Goal: Contribute content: Contribute content

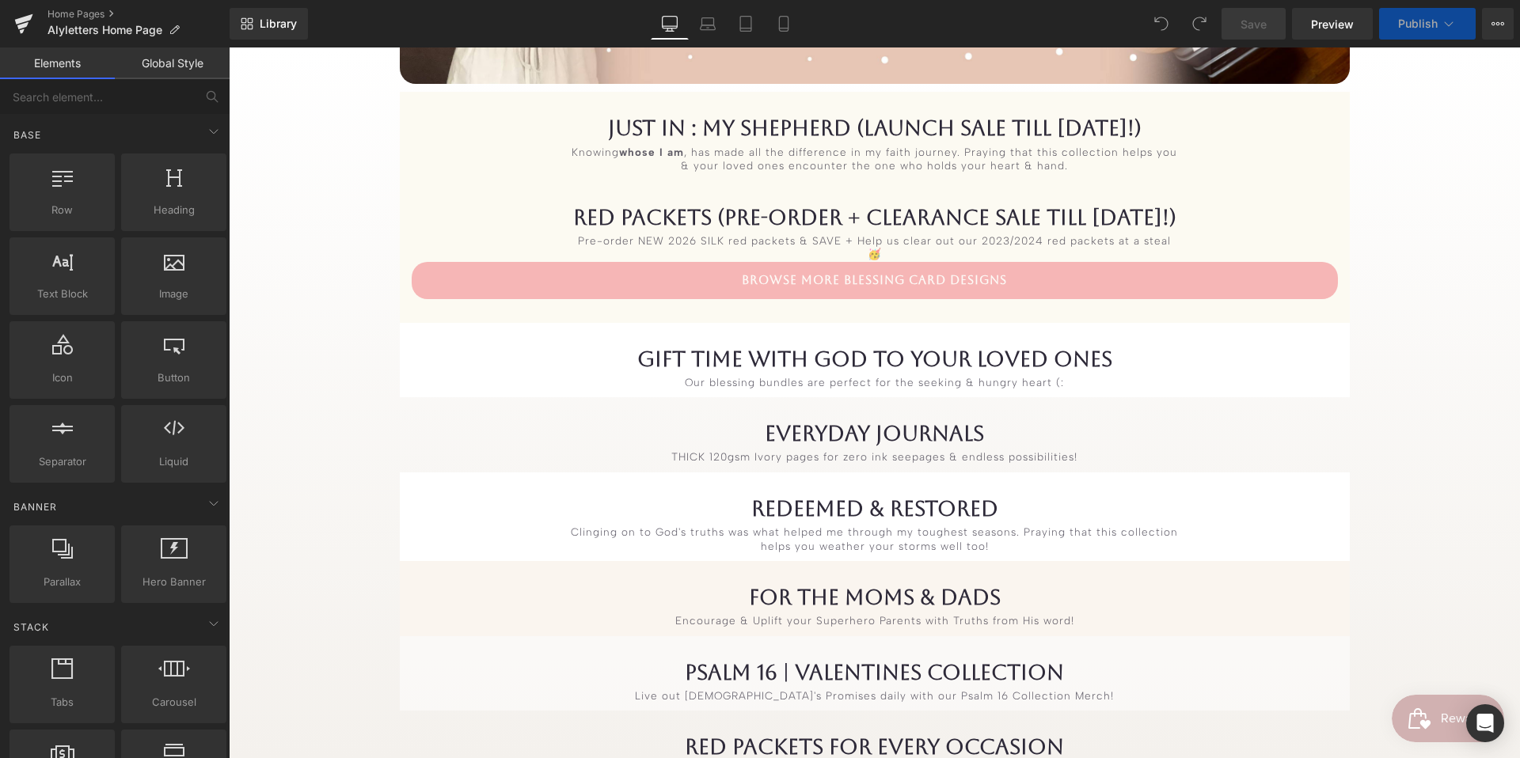
scroll to position [537, 0]
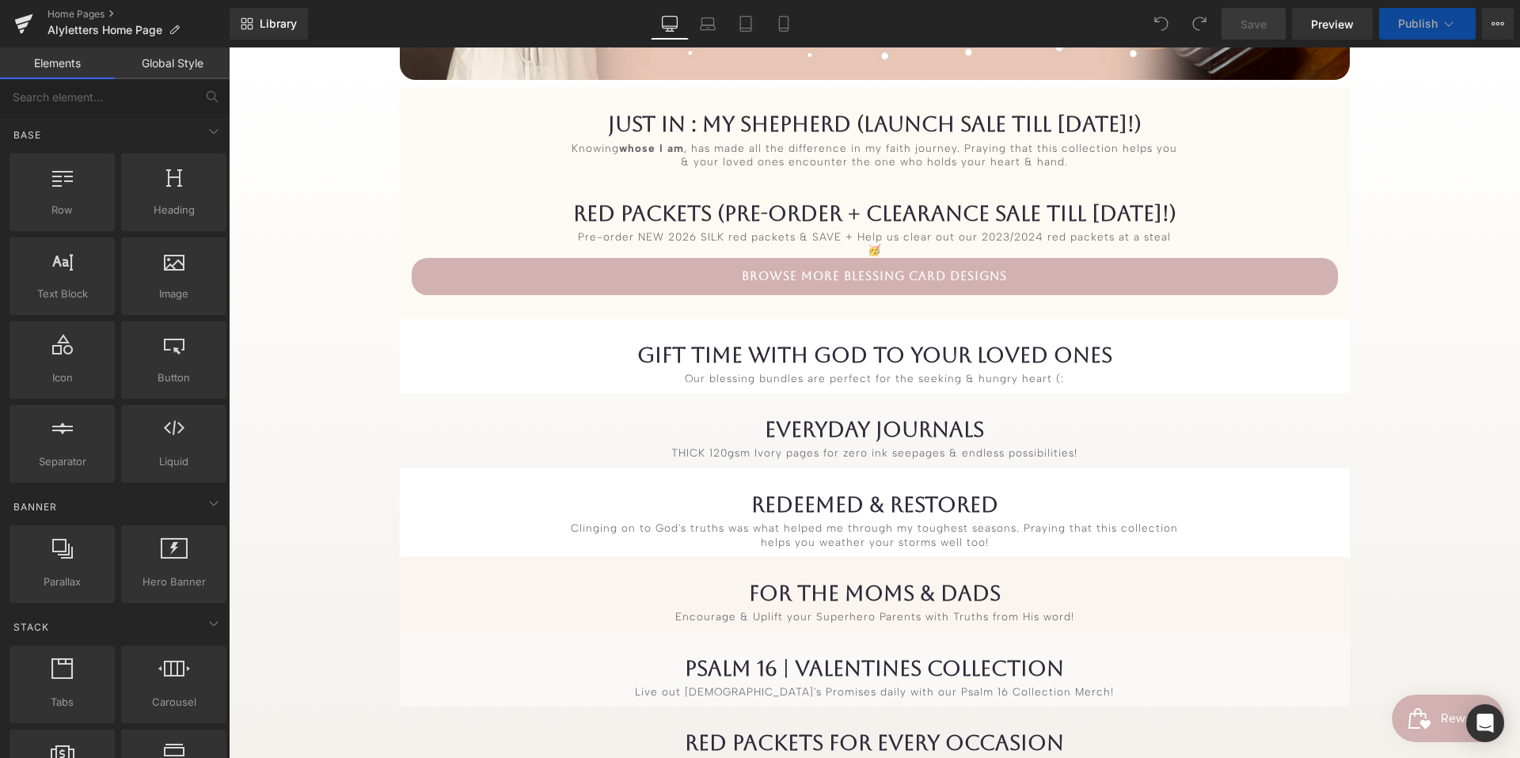
click at [953, 258] on link "Browse more blessing card designs" at bounding box center [875, 276] width 926 height 37
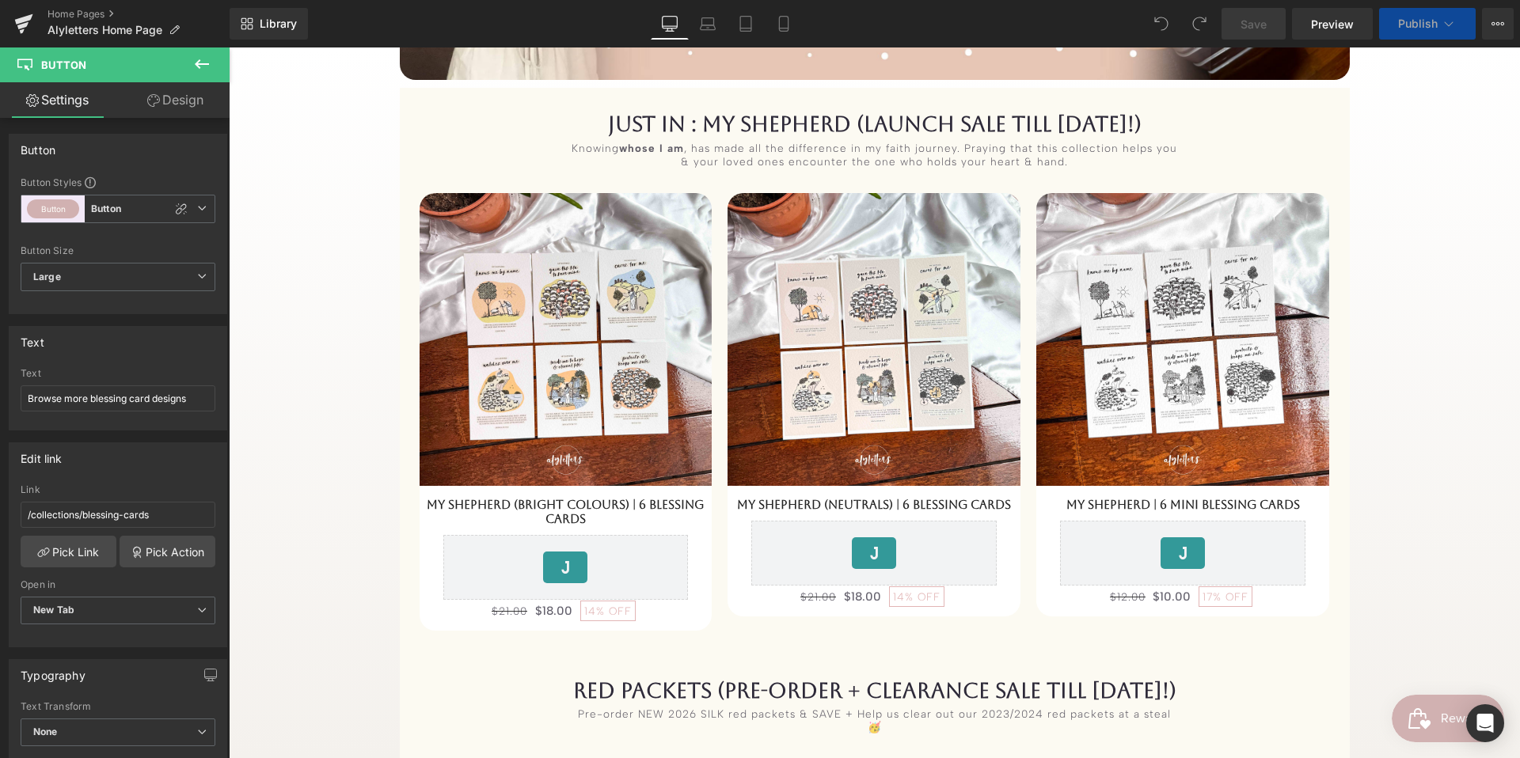
scroll to position [1235, 0]
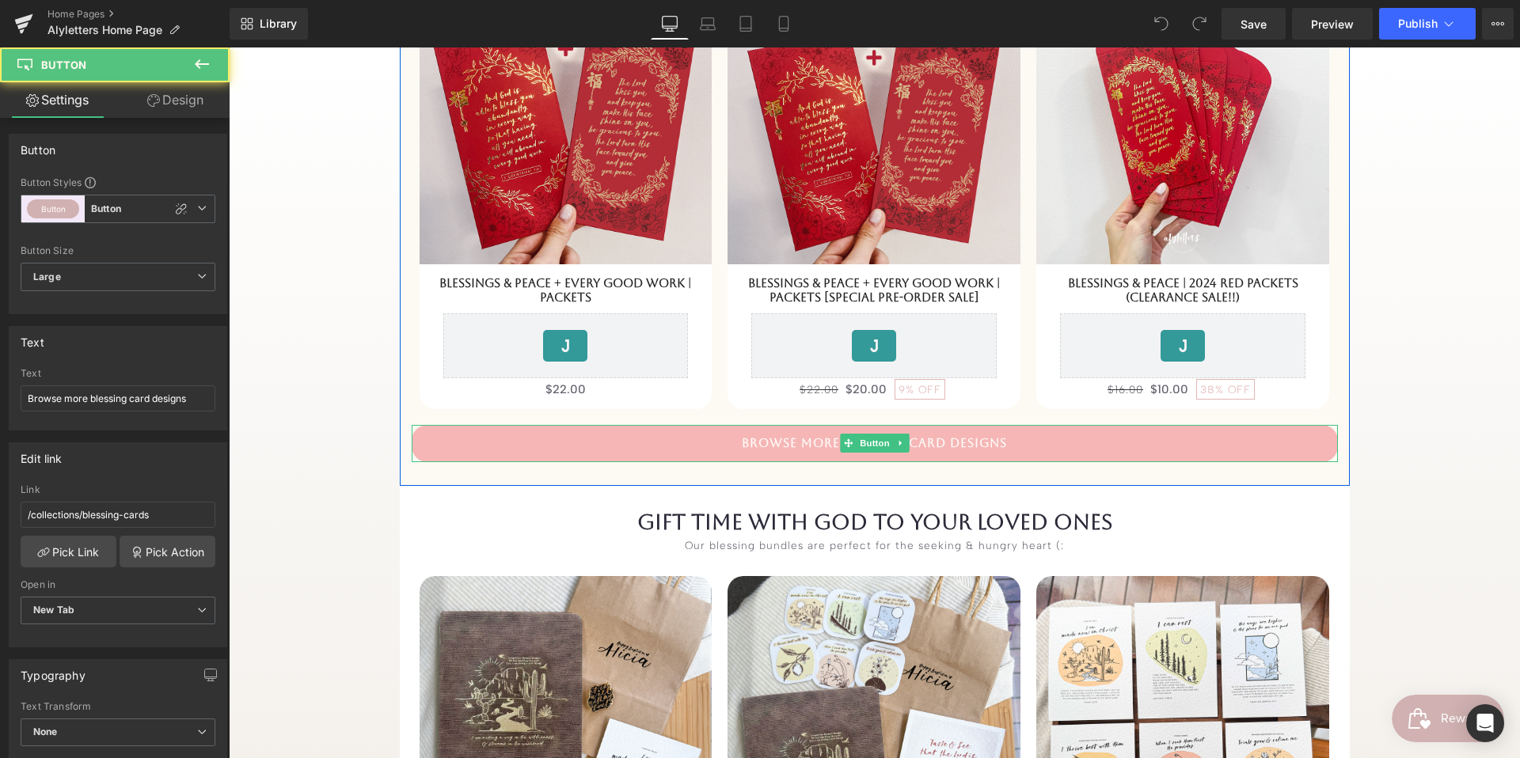
click at [945, 425] on link "Browse more blessing card designs" at bounding box center [875, 443] width 926 height 37
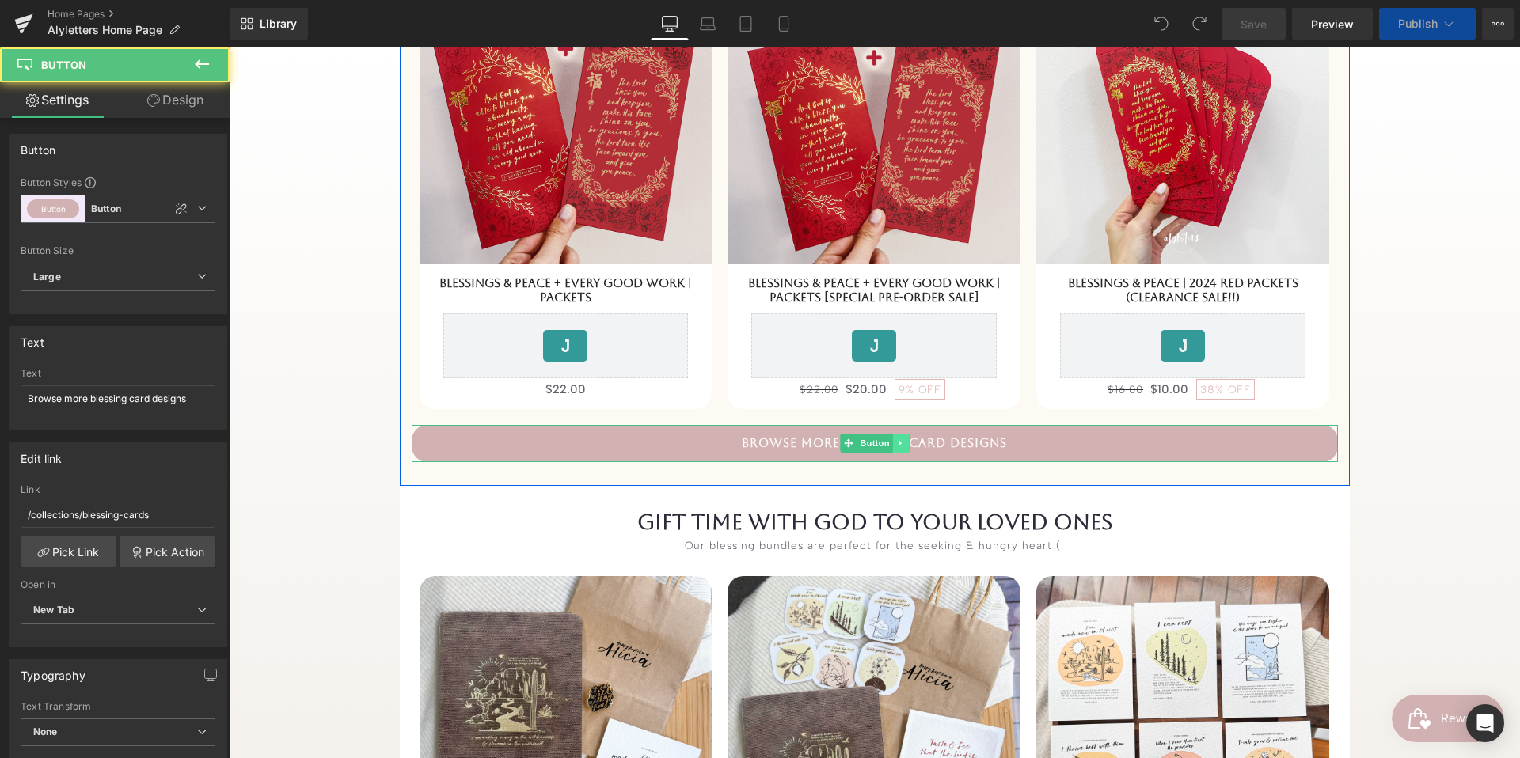
scroll to position [1326, 0]
click at [902, 438] on icon at bounding box center [900, 442] width 9 height 9
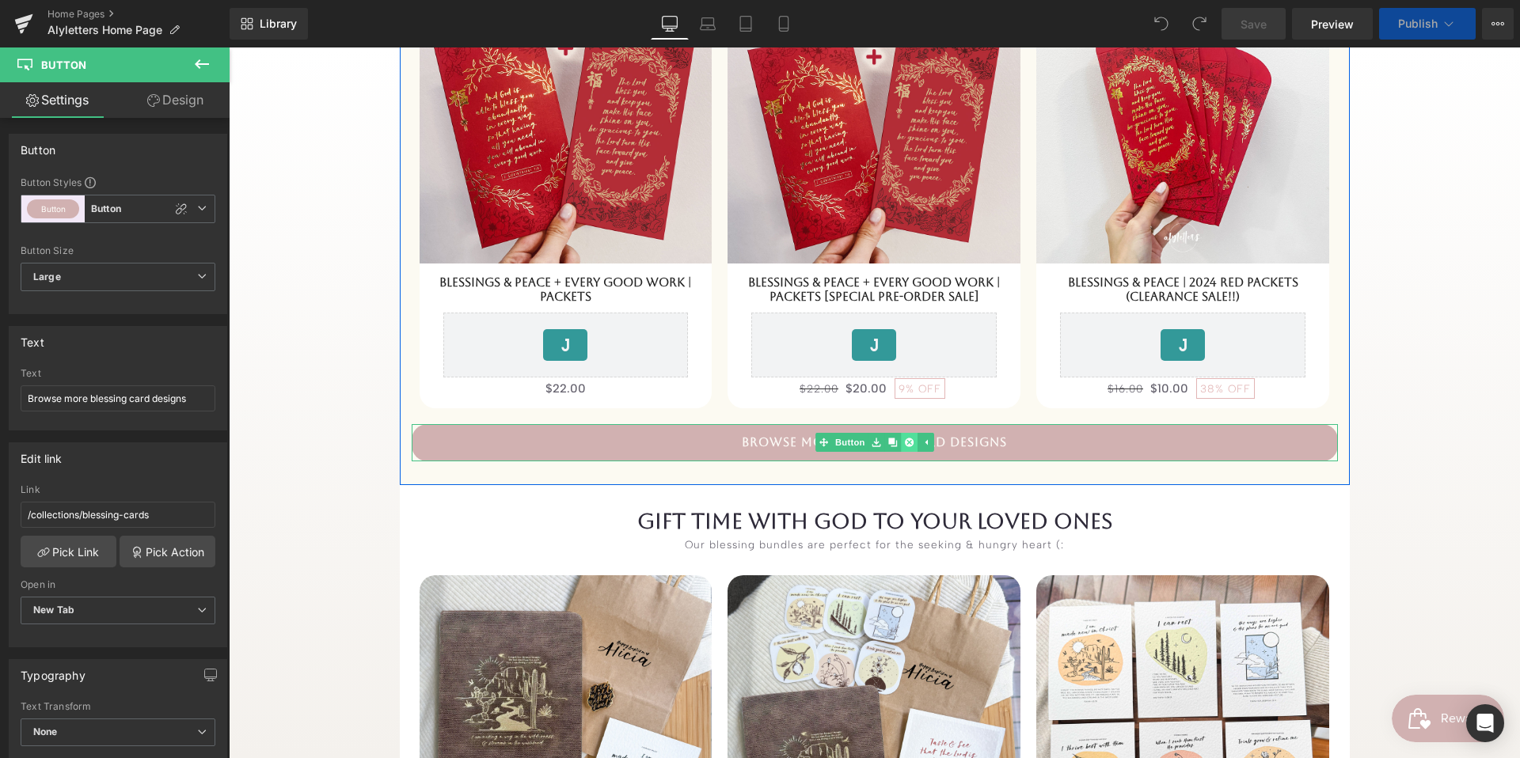
click at [905, 438] on icon at bounding box center [908, 442] width 9 height 9
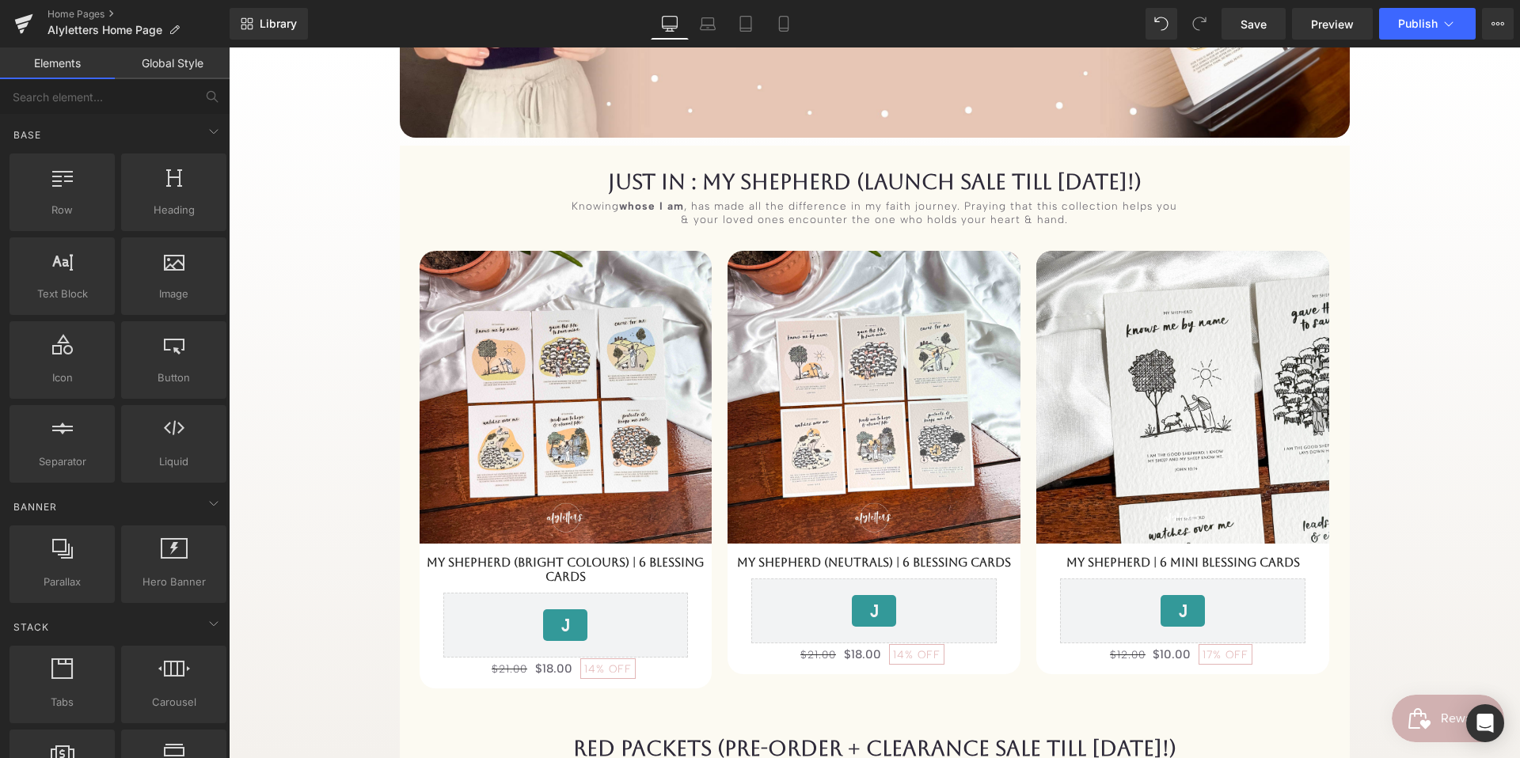
scroll to position [169, 0]
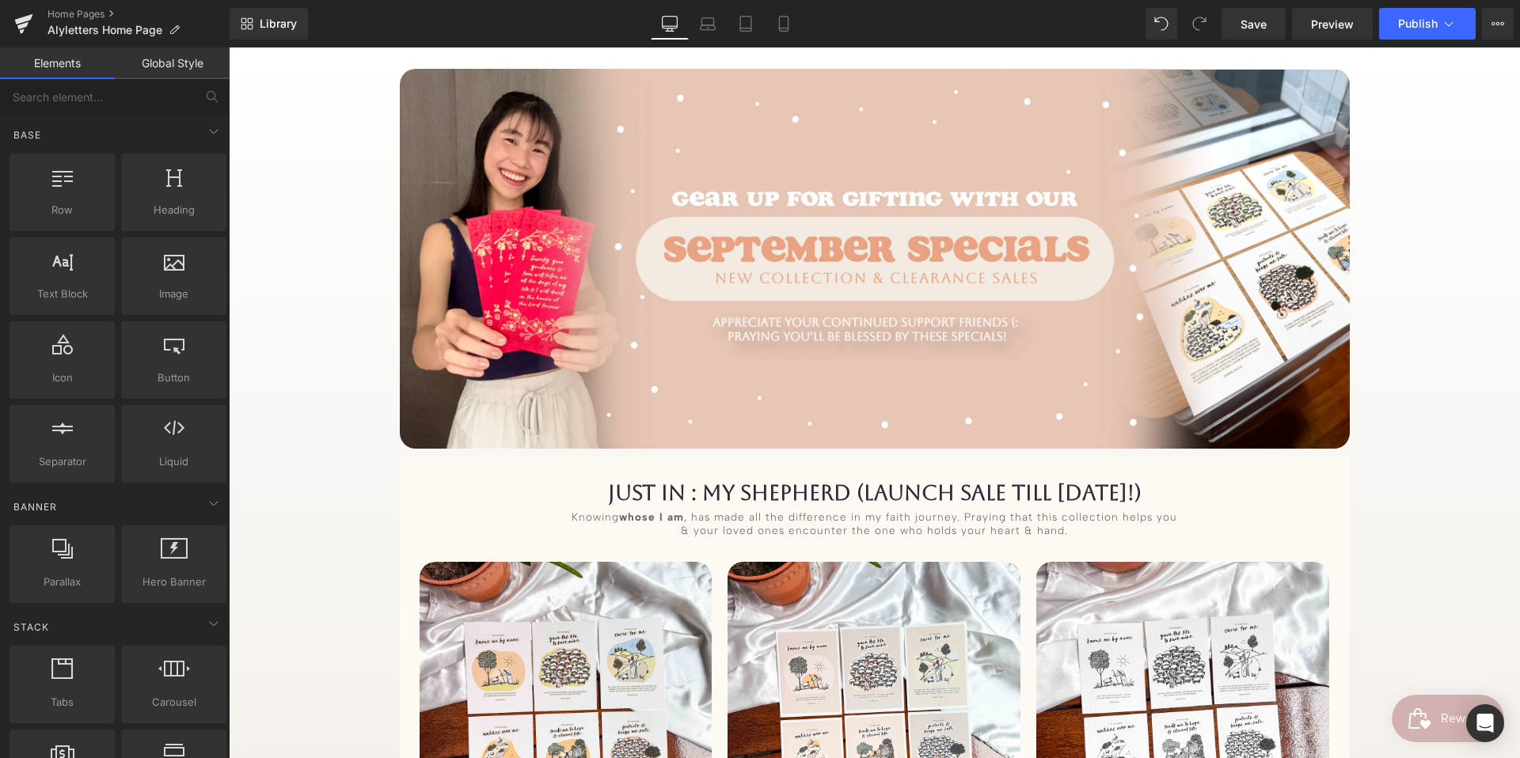
click at [1254, 480] on div "JUST IN : My ShepHerd (LaUNCH SALE till [DATE]!) Heading" at bounding box center [875, 492] width 926 height 25
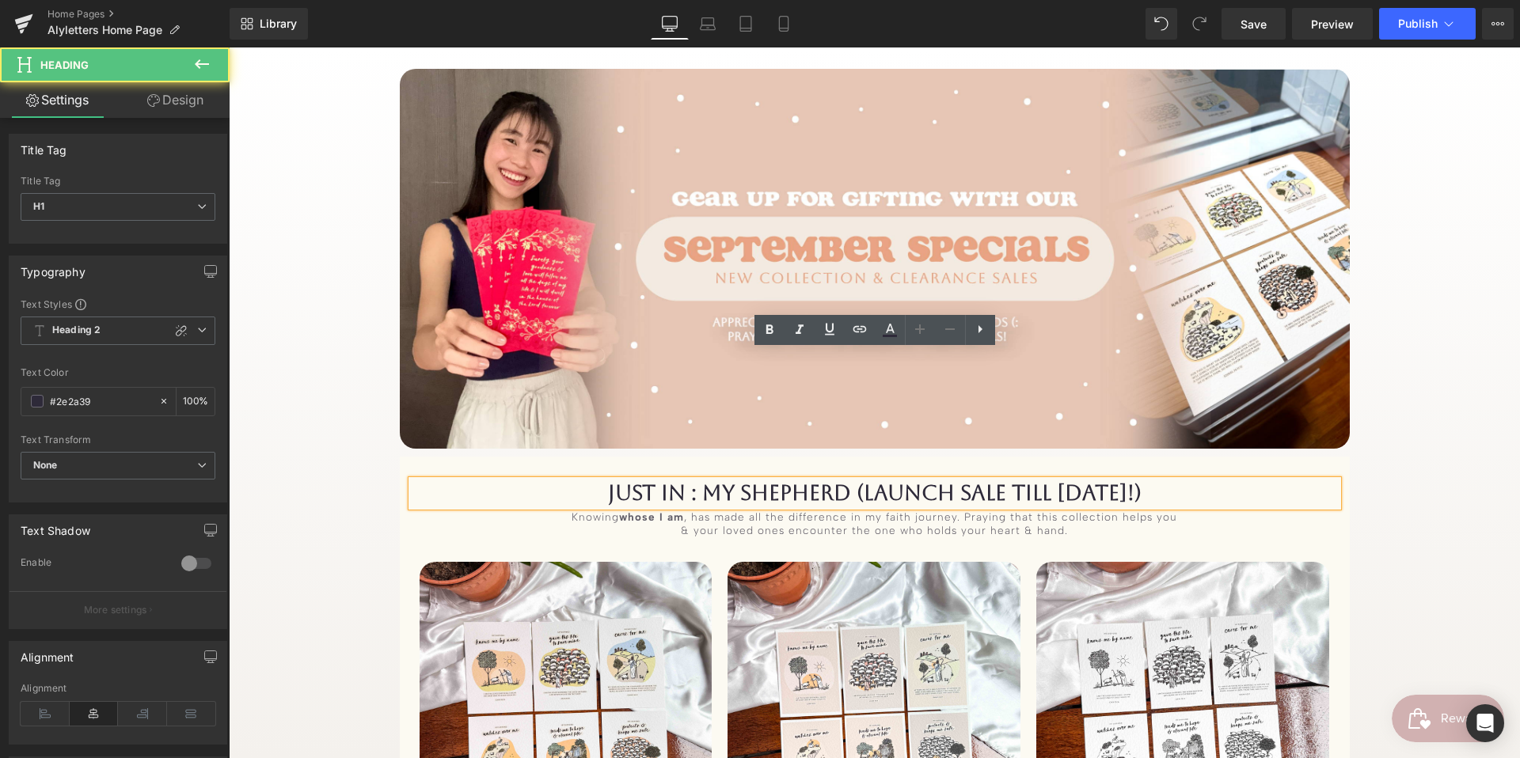
click at [1250, 457] on div "JUST IN : My ShepHerd (LaUNCH SALE till [DATE]!) Heading Knowing whose I am , h…" at bounding box center [875, 740] width 950 height 566
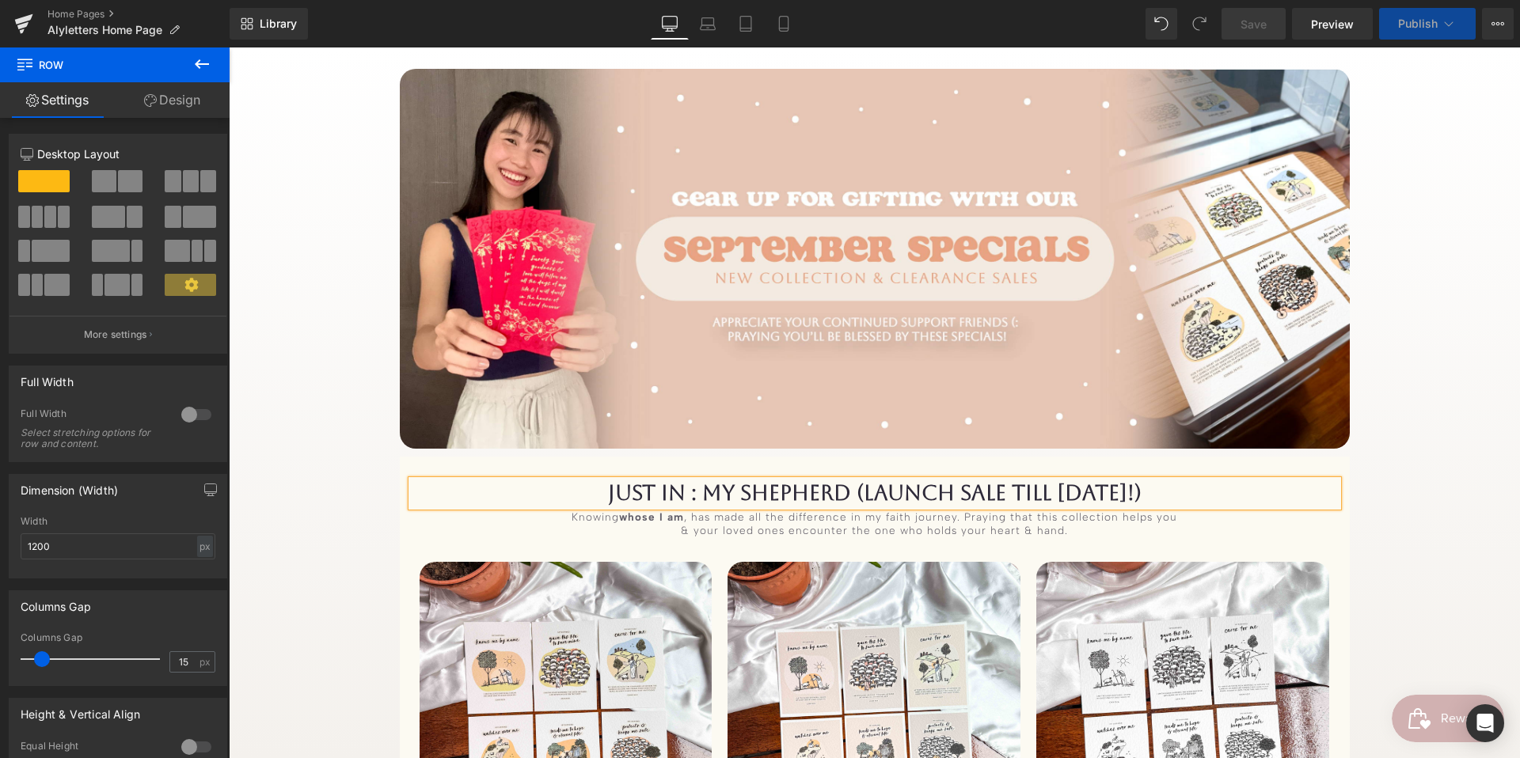
scroll to position [298, 0]
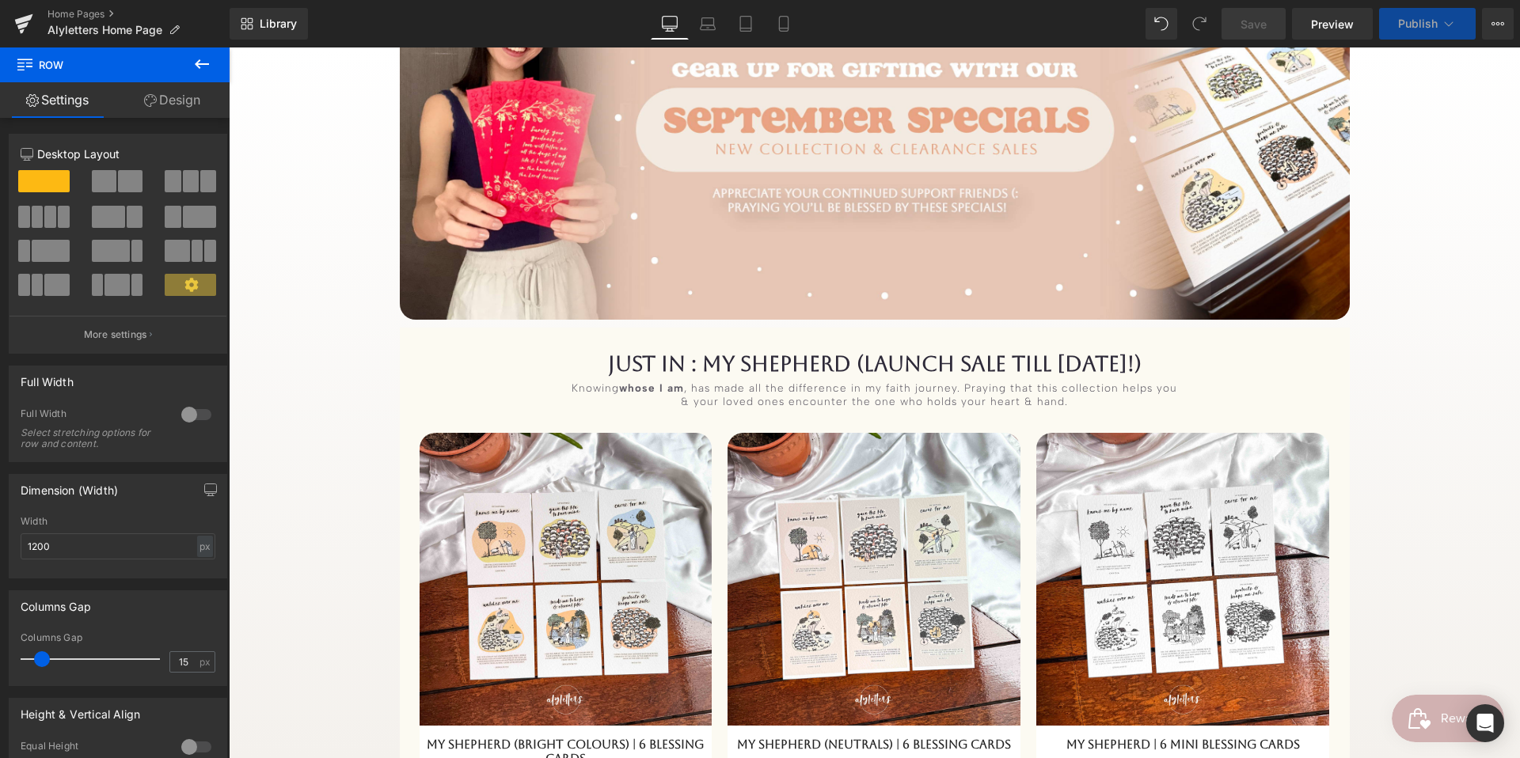
click at [1335, 397] on div "JUST IN : My ShepHerd (LaUNCH SALE till [DATE]!) Heading Knowing whose I am , h…" at bounding box center [875, 618] width 950 height 534
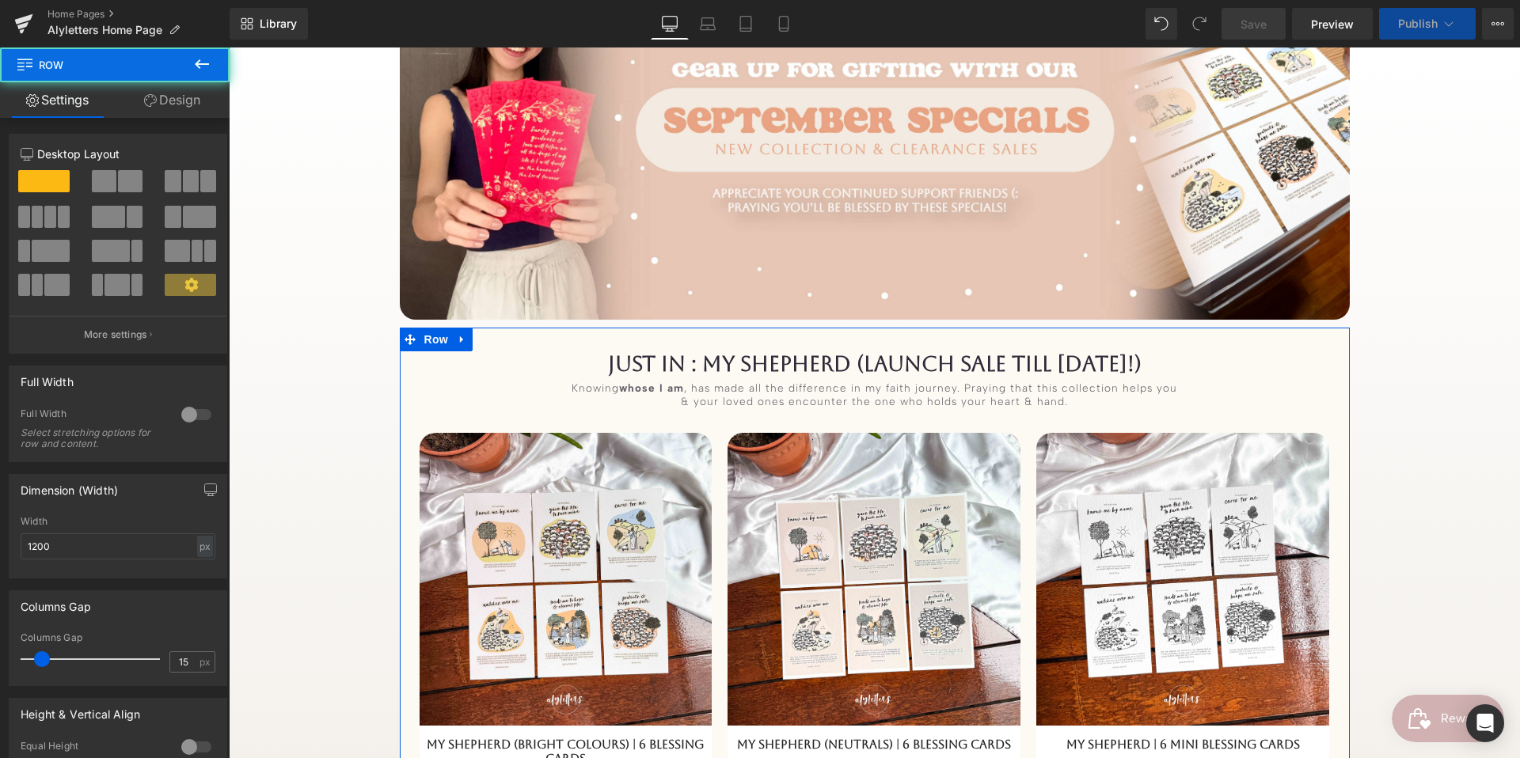
click at [1334, 397] on div "JUST IN : My ShepHerd (LaUNCH SALE till [DATE]!) Heading Knowing whose I am , h…" at bounding box center [875, 618] width 950 height 534
click at [180, 103] on link "Design" at bounding box center [172, 100] width 115 height 36
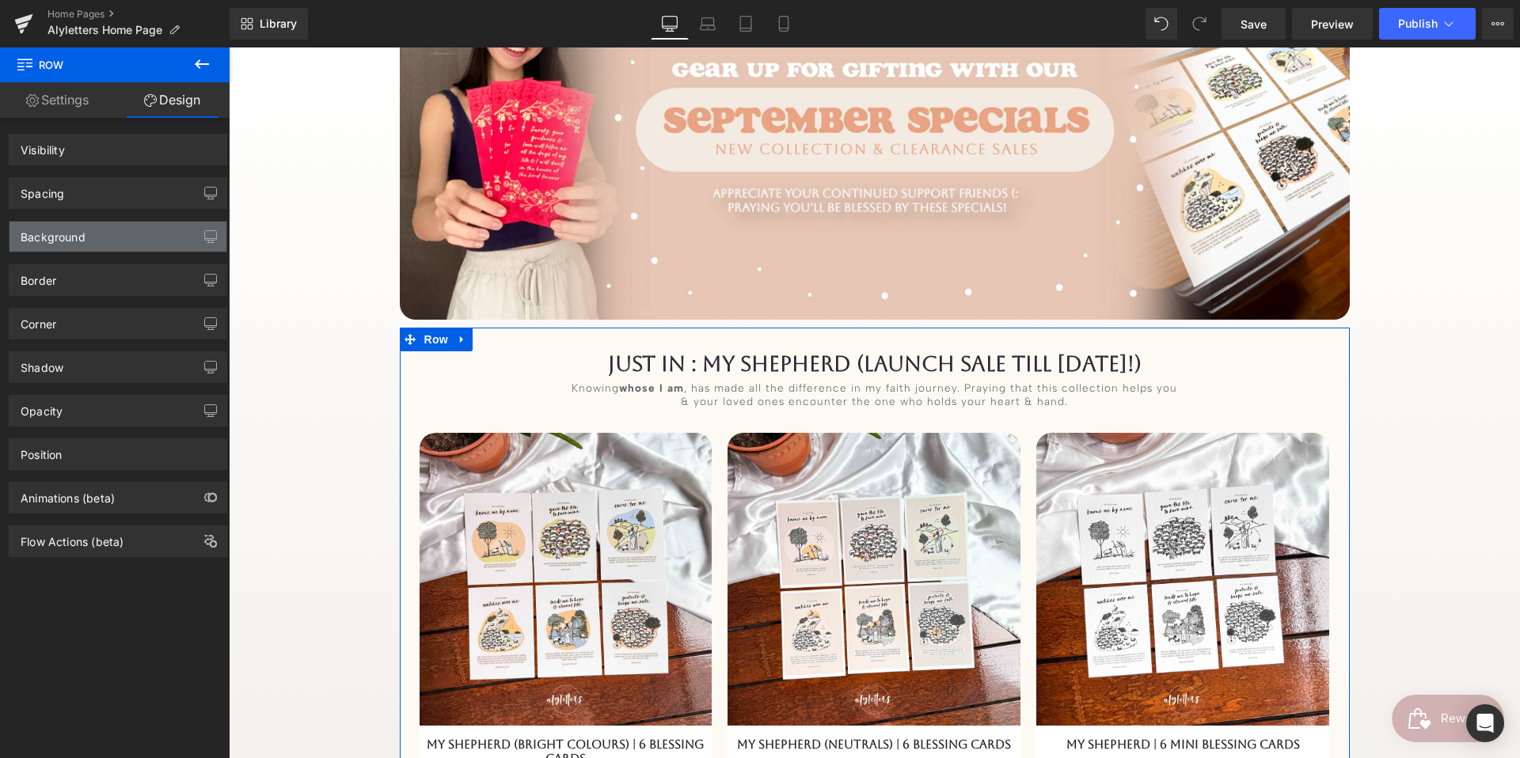
click at [144, 245] on div "Background" at bounding box center [117, 237] width 217 height 30
click at [116, 251] on div "Background" at bounding box center [117, 237] width 217 height 30
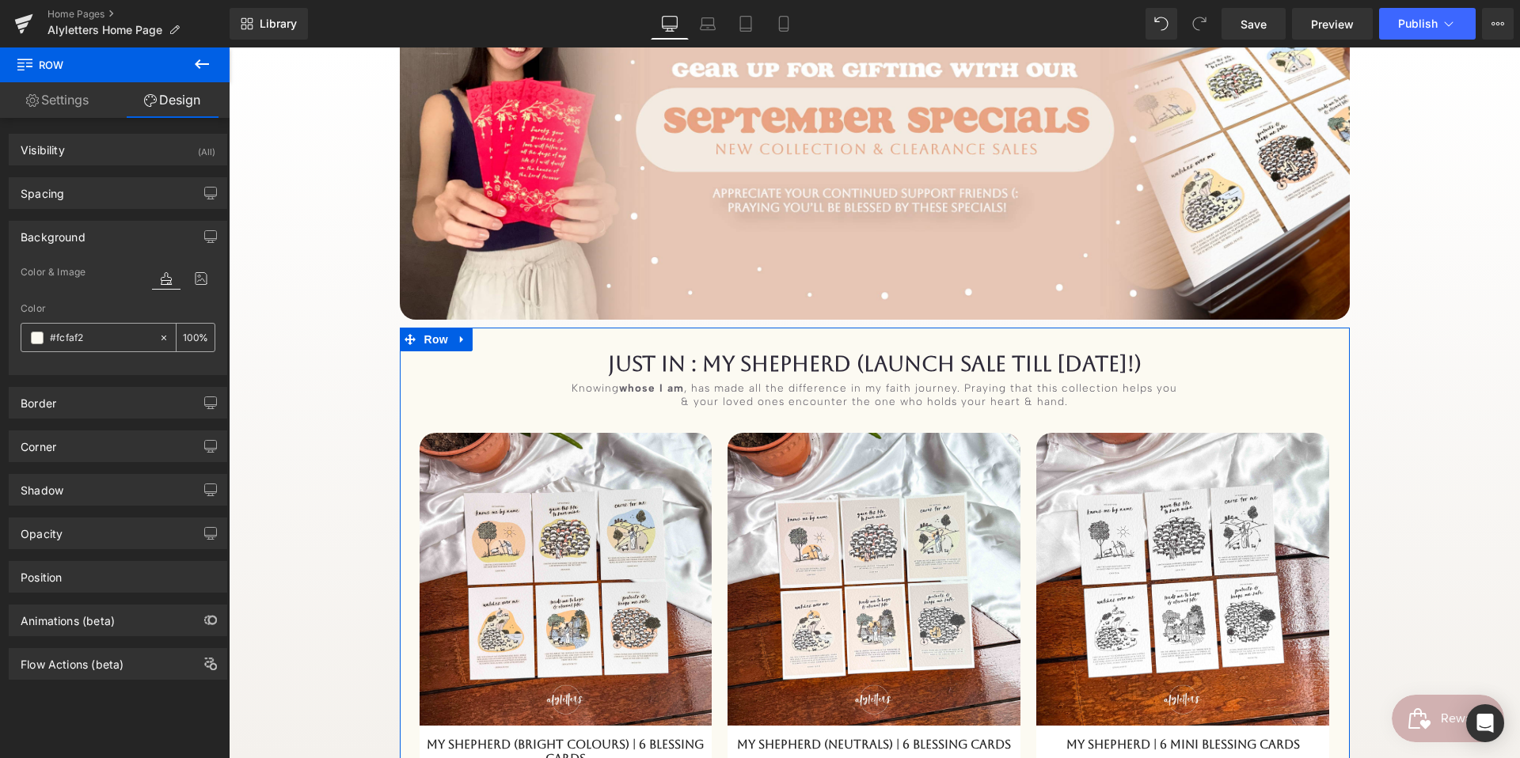
click at [138, 339] on input "#fcfaf2" at bounding box center [100, 337] width 101 height 17
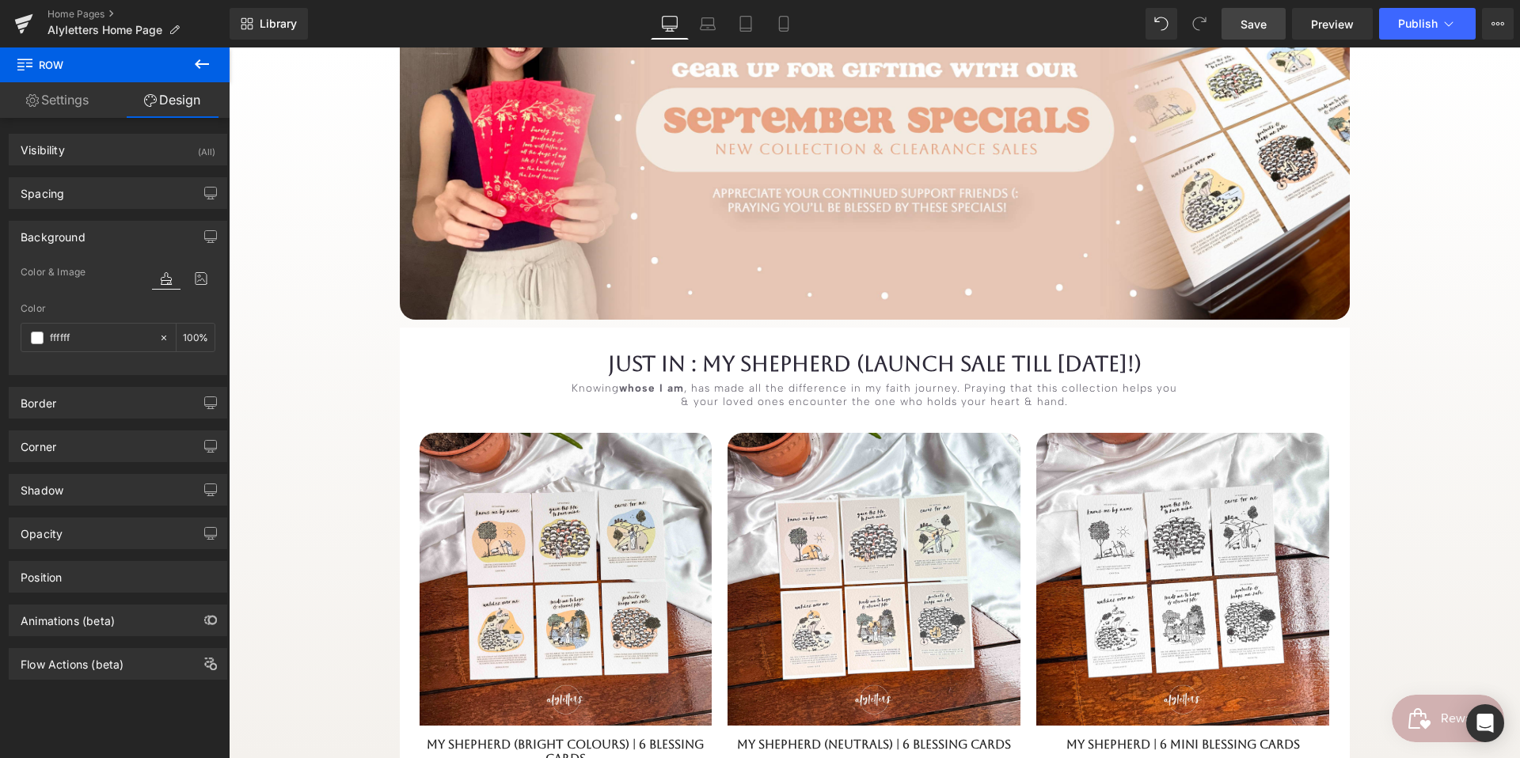
type input "ffffff"
click at [1270, 28] on link "Save" at bounding box center [1253, 24] width 64 height 32
click at [213, 241] on button "button" at bounding box center [210, 237] width 25 height 30
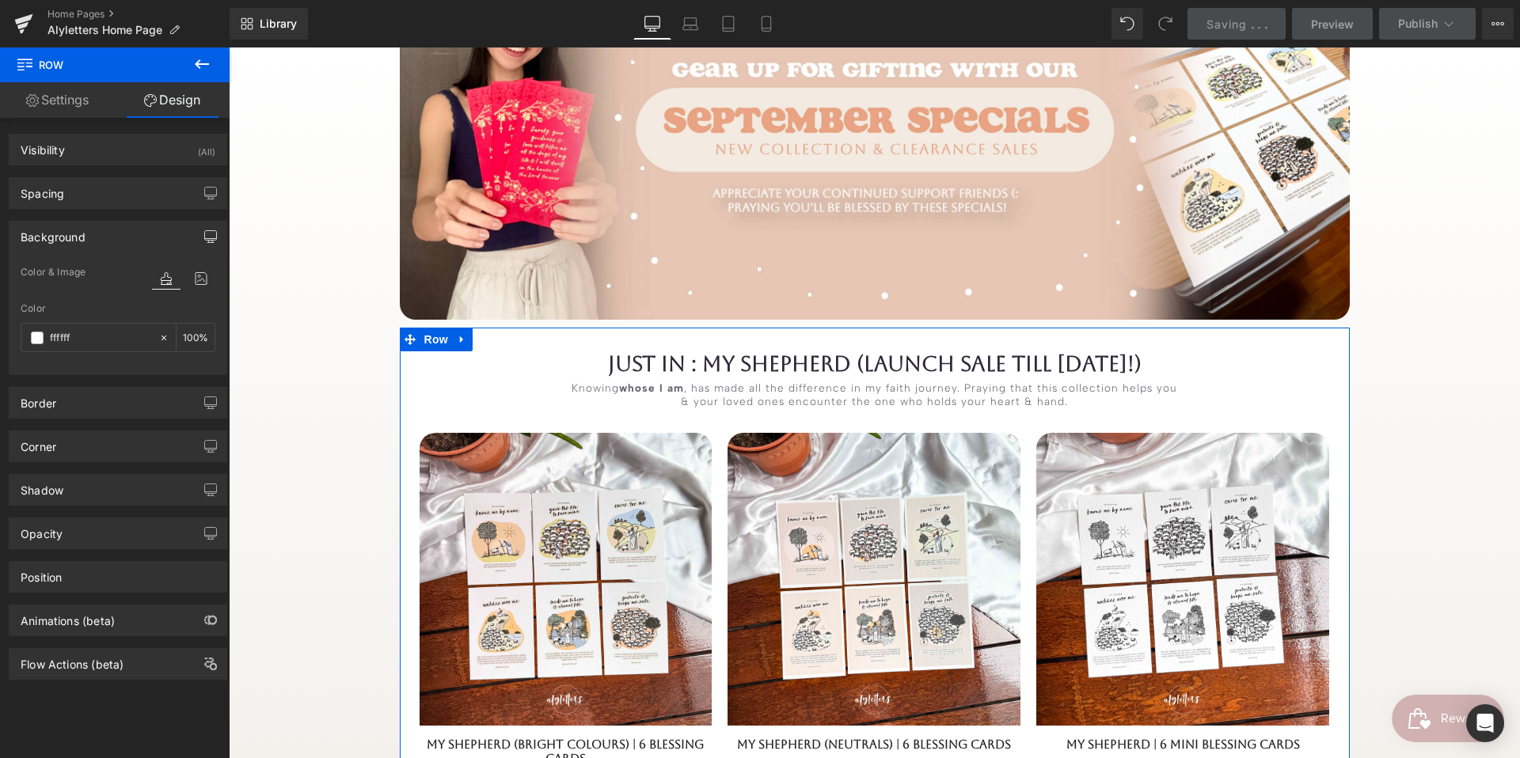
click at [206, 235] on icon "button" at bounding box center [210, 236] width 13 height 13
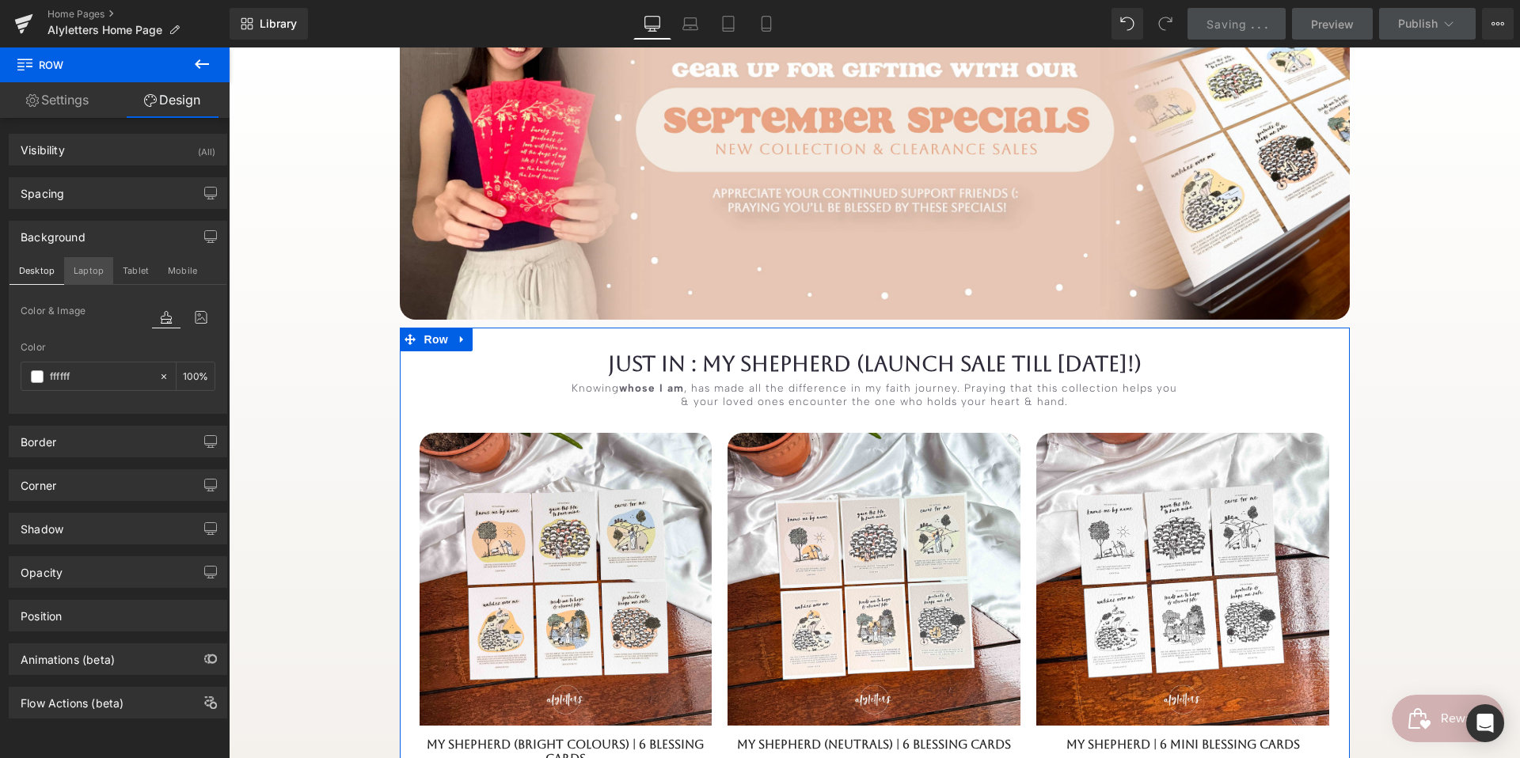
click at [85, 268] on button "Laptop" at bounding box center [88, 270] width 49 height 27
click at [125, 272] on button "Tablet" at bounding box center [135, 270] width 45 height 27
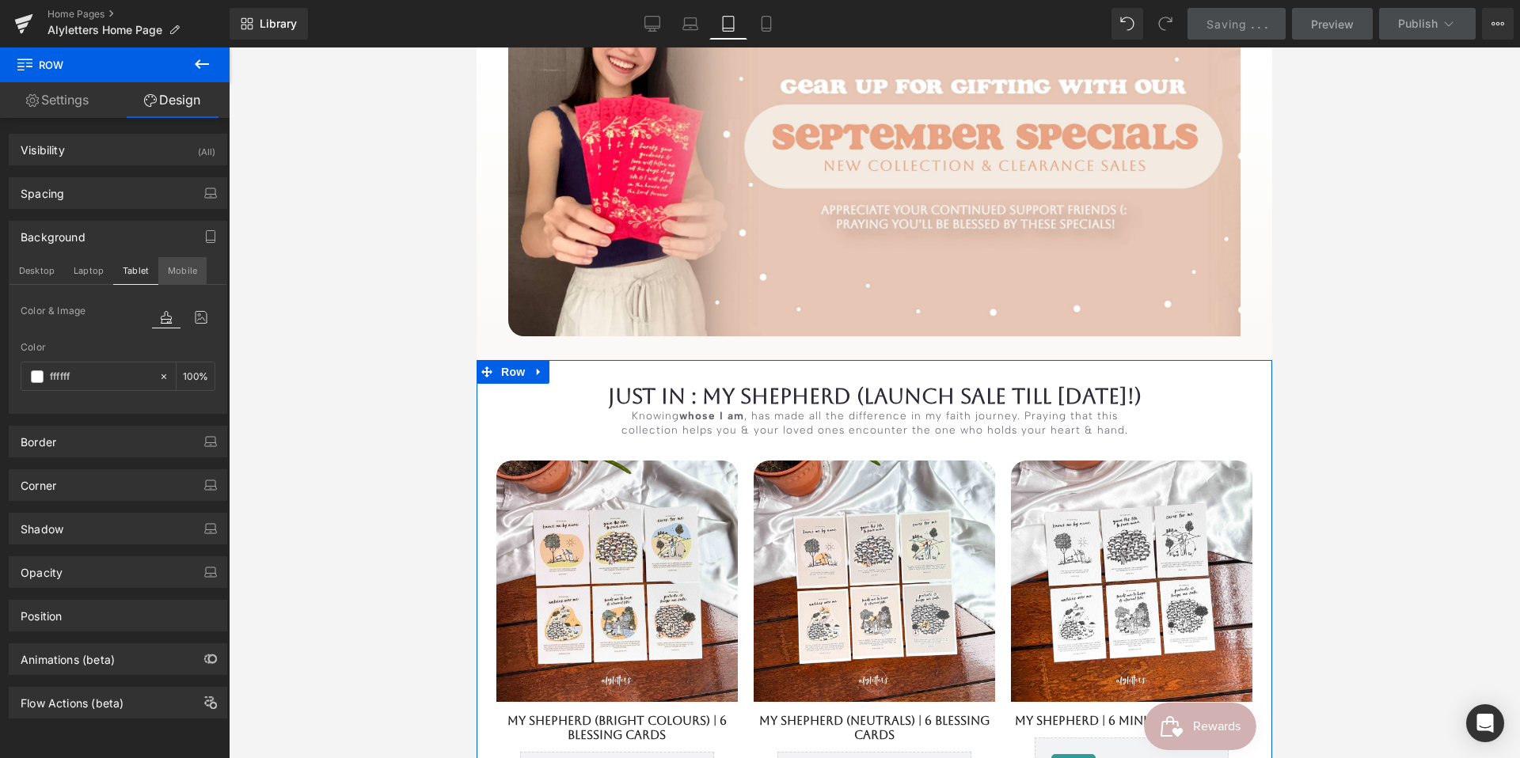
scroll to position [355, 0]
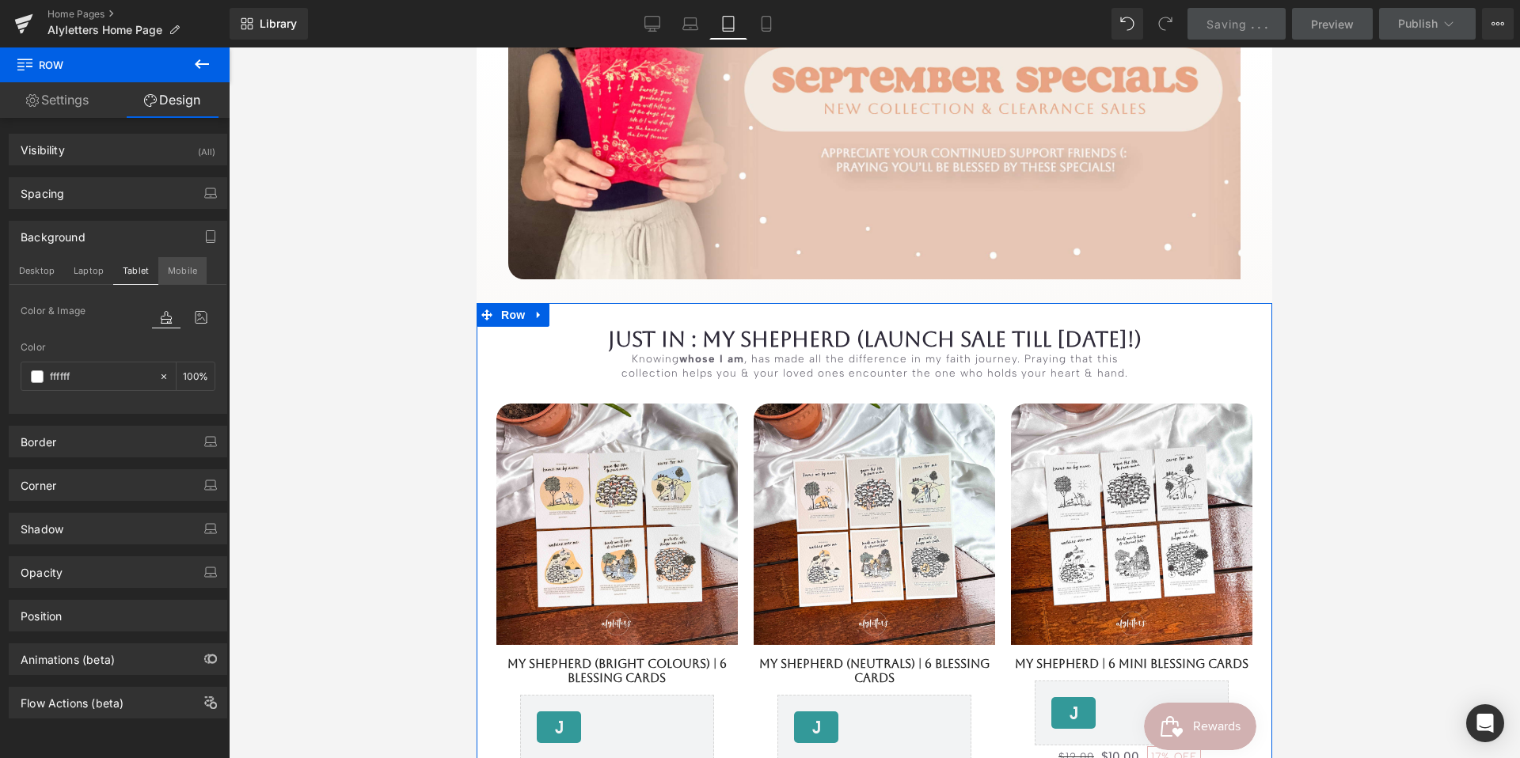
click at [176, 268] on button "Mobile" at bounding box center [182, 270] width 48 height 27
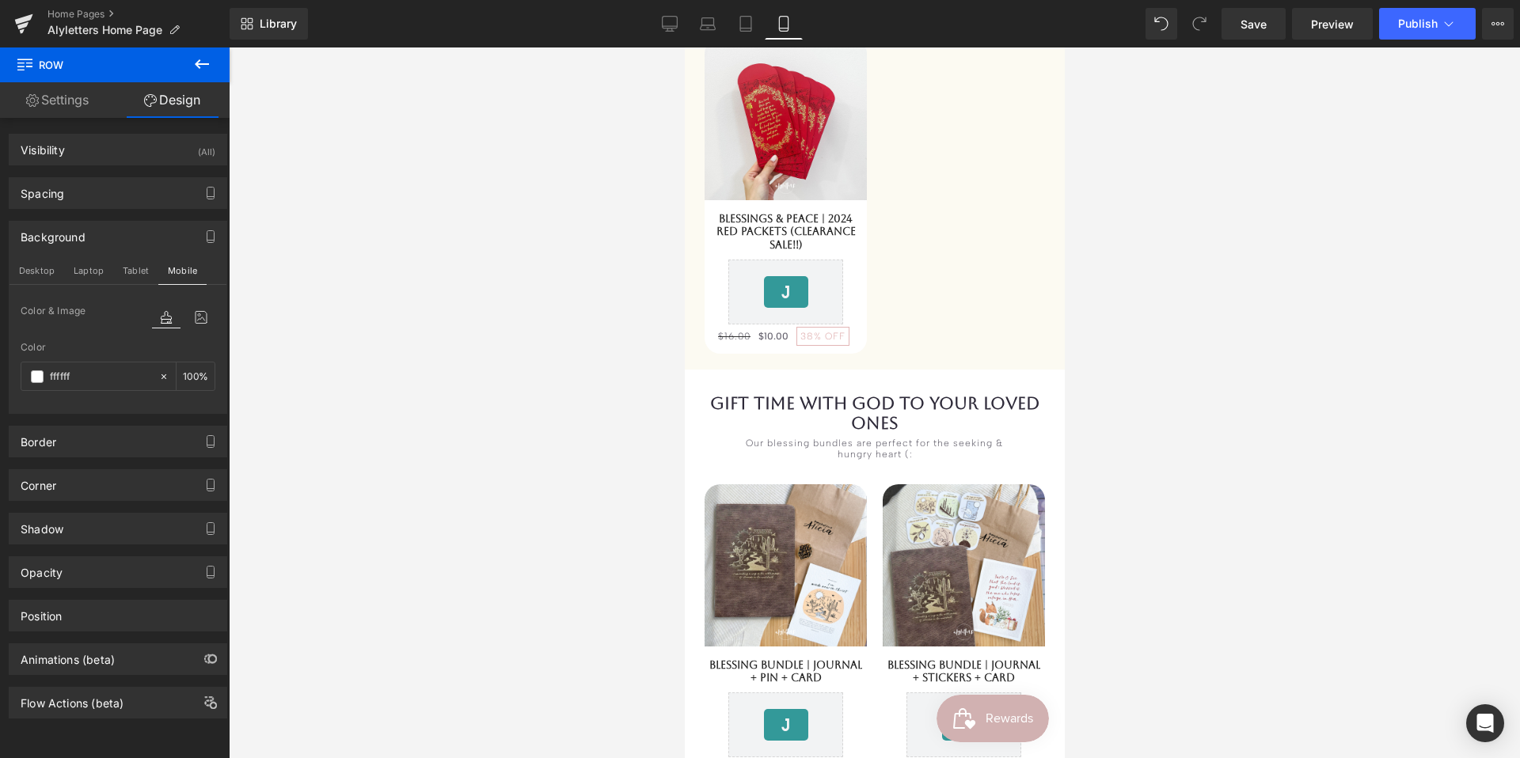
scroll to position [1642, 0]
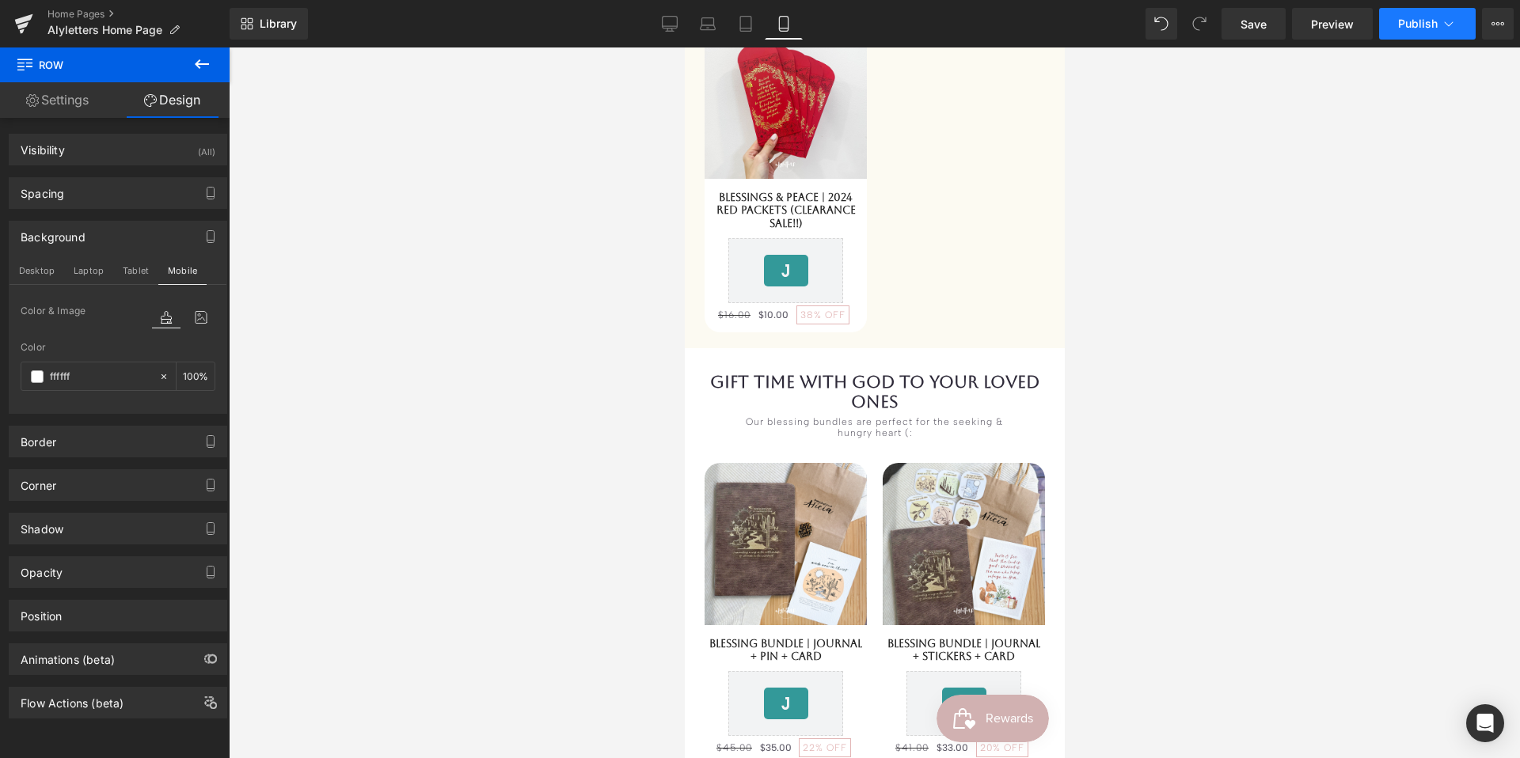
click at [1429, 33] on button "Publish" at bounding box center [1427, 24] width 97 height 32
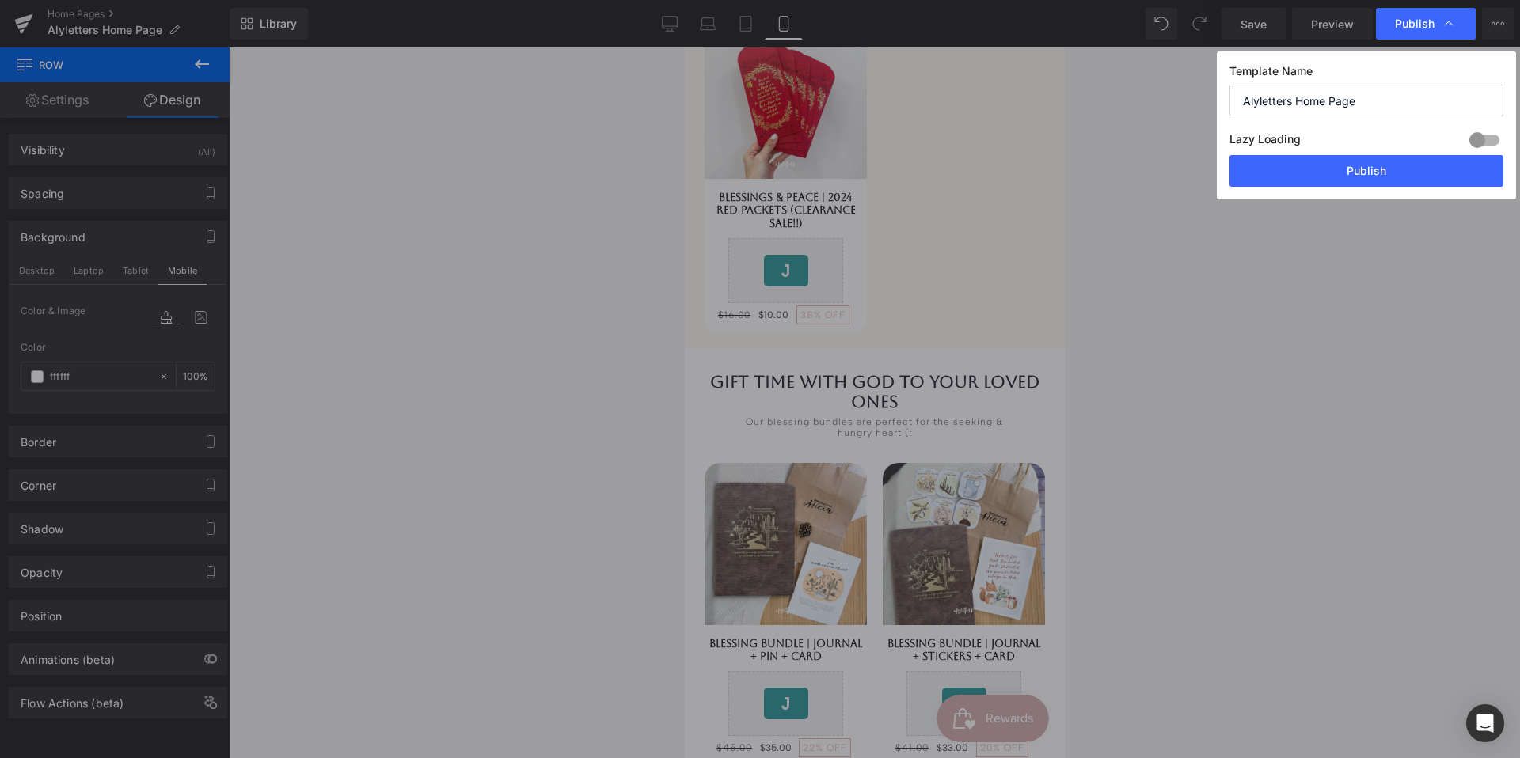
click at [1420, 164] on button "Publish" at bounding box center [1366, 171] width 274 height 32
